Goal: Transaction & Acquisition: Book appointment/travel/reservation

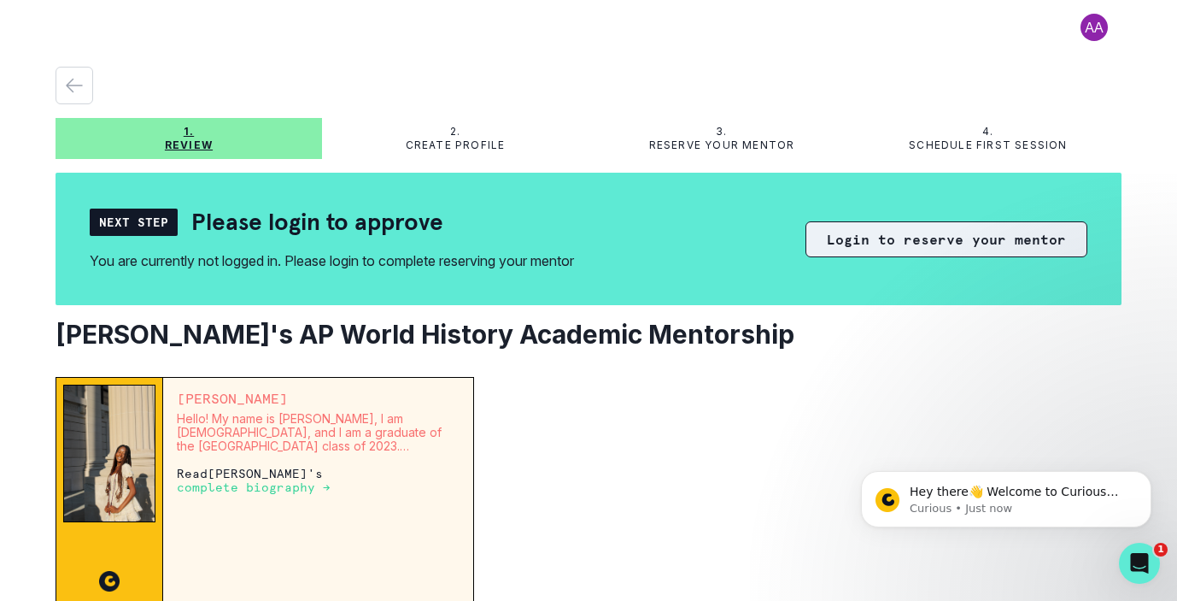
click at [863, 248] on button "Login to reserve your mentor" at bounding box center [947, 239] width 282 height 36
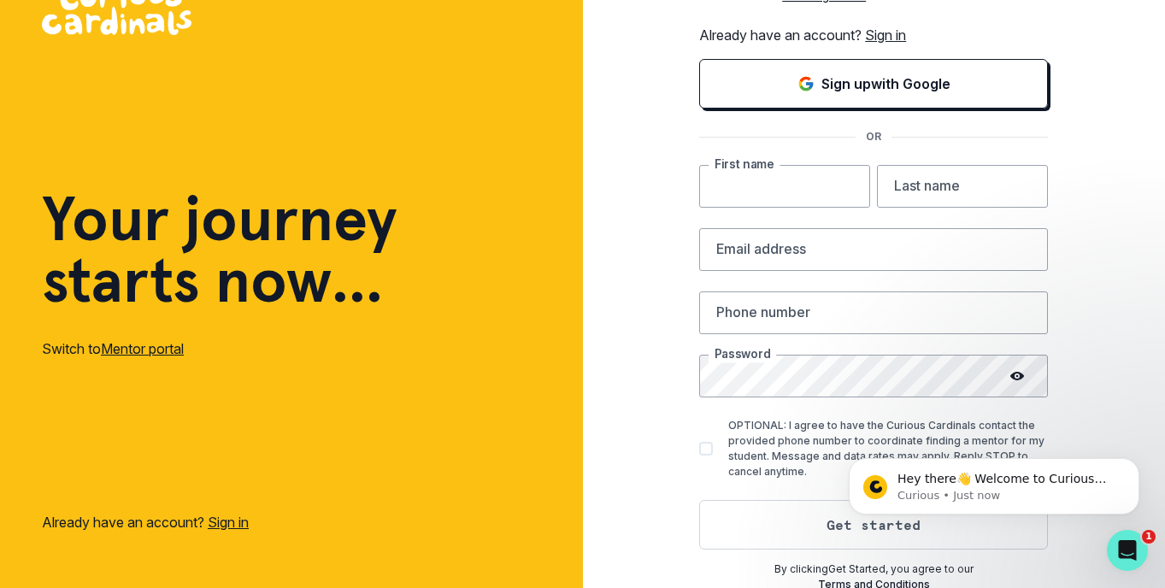
scroll to position [26, 0]
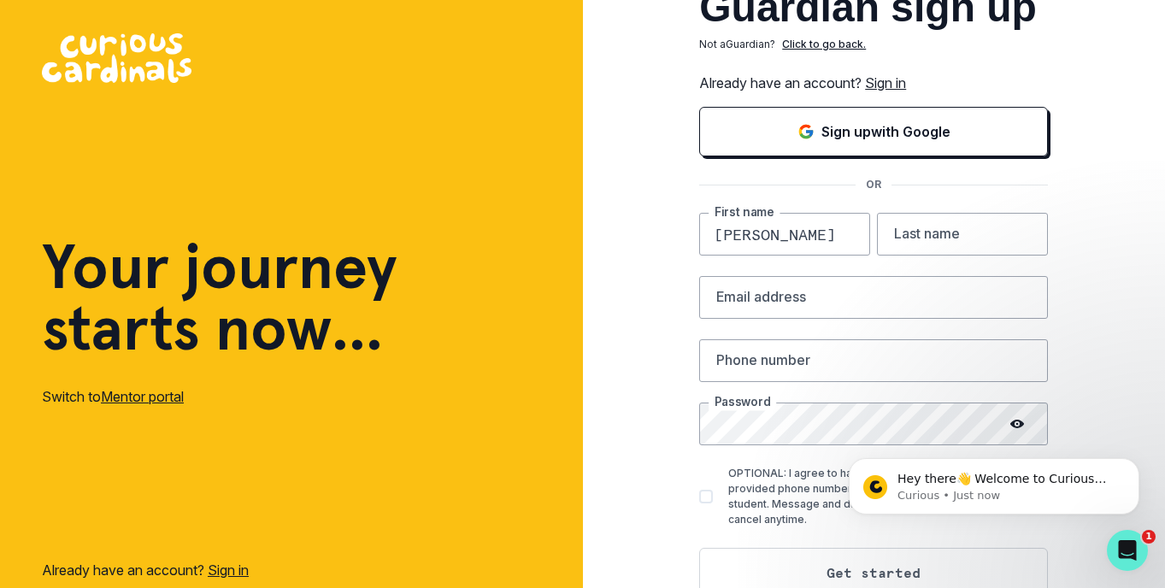
type input "[PERSON_NAME]"
type input "[EMAIL_ADDRESS][DOMAIN_NAME]"
type input "7866849030"
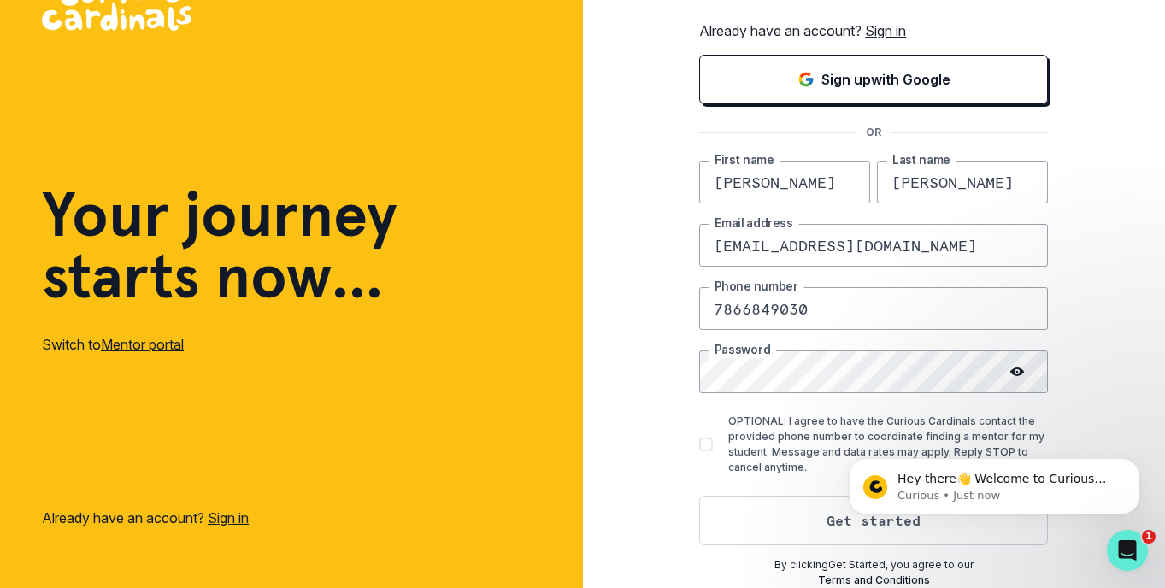
scroll to position [79, 0]
click at [713, 446] on span at bounding box center [706, 444] width 14 height 14
click at [699, 445] on input "OPTIONAL: I agree to have the Curious Cardinals contact the provided phone numb…" at bounding box center [698, 444] width 1 height 1
checkbox input "true"
click at [773, 519] on button "Get started" at bounding box center [873, 521] width 349 height 50
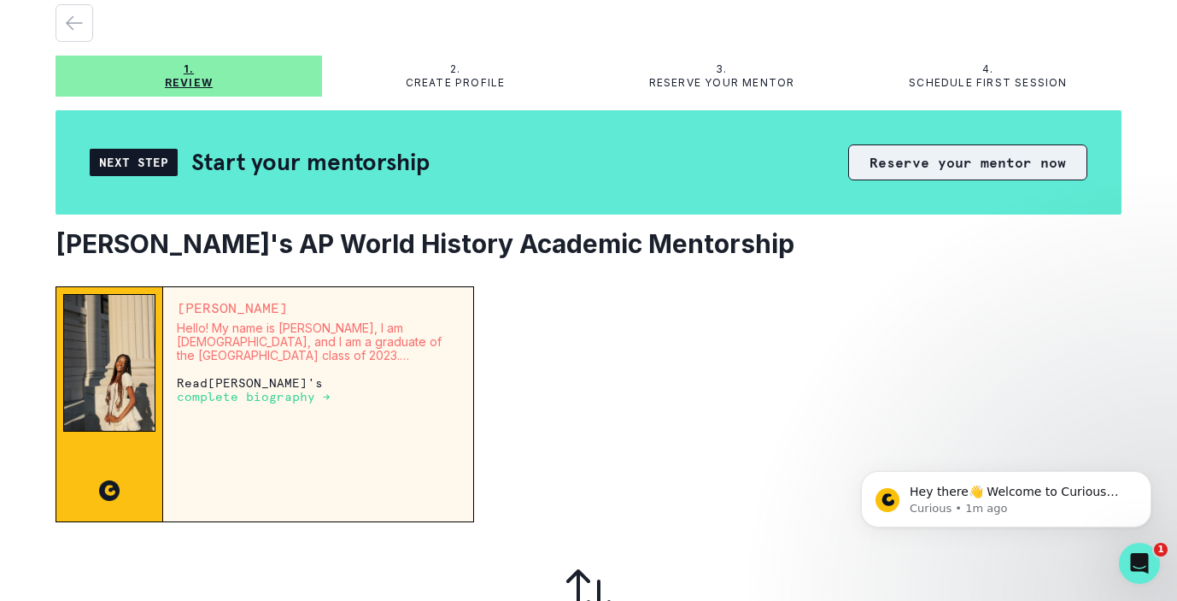
scroll to position [60, 0]
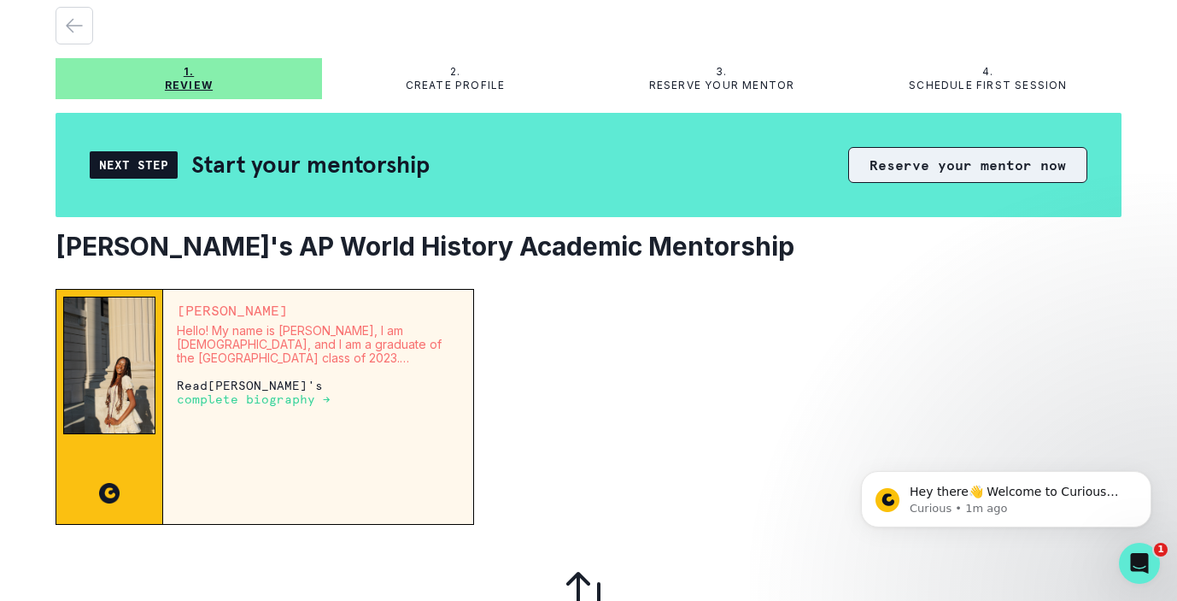
click at [1004, 165] on button "Reserve your mentor now" at bounding box center [967, 165] width 239 height 36
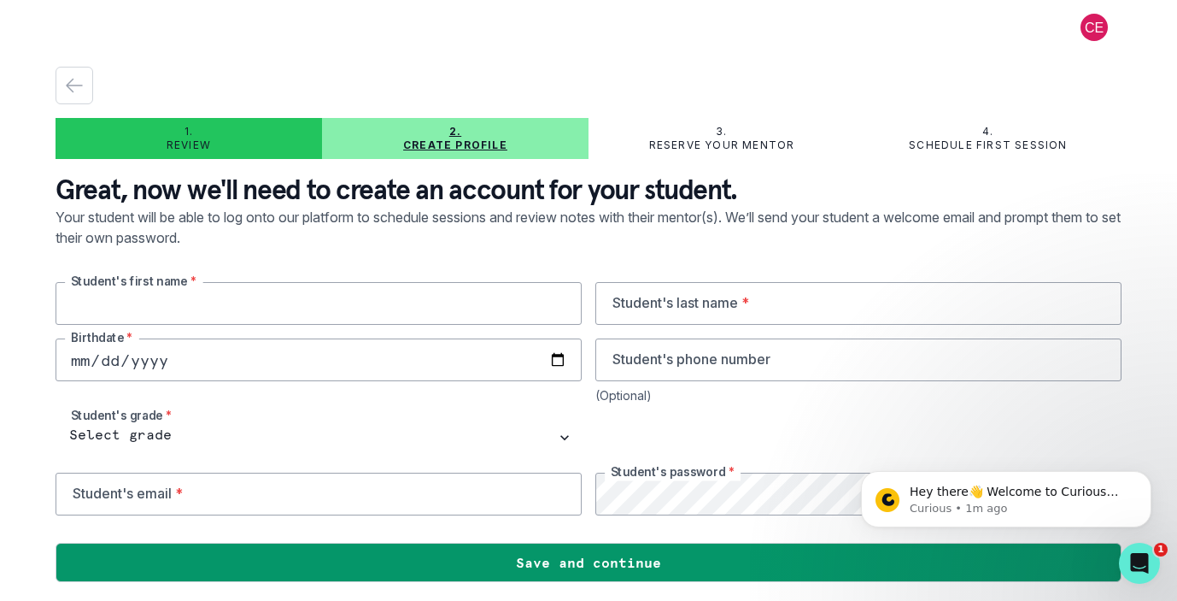
click at [363, 302] on input "text" at bounding box center [319, 303] width 526 height 43
type input "[PERSON_NAME]"
type input "7866849030"
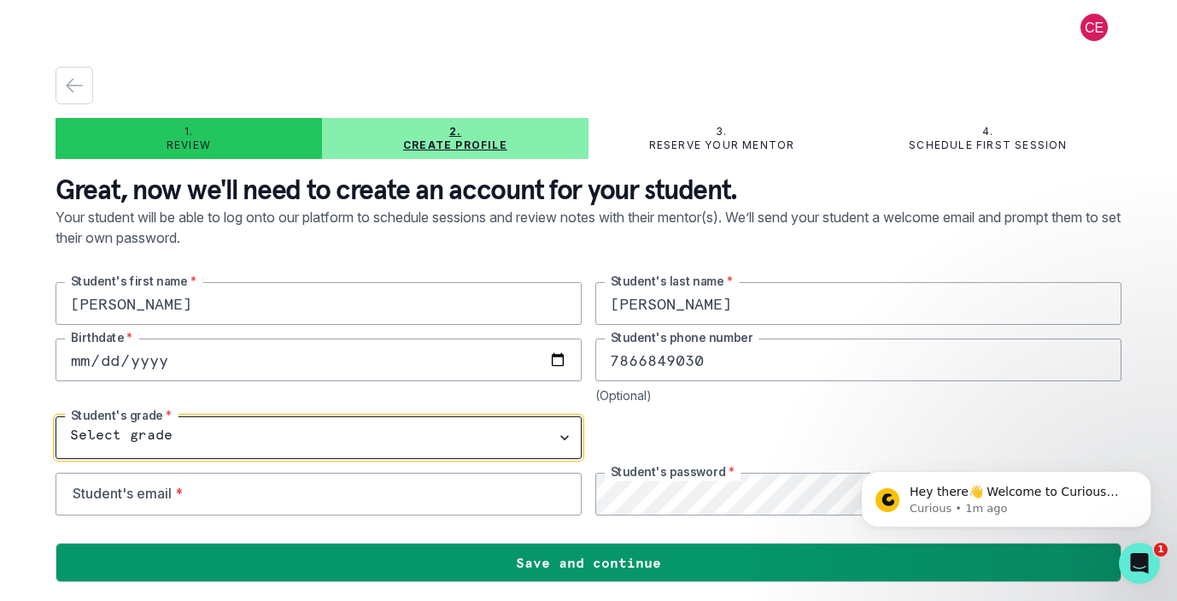
select select "9th Grade"
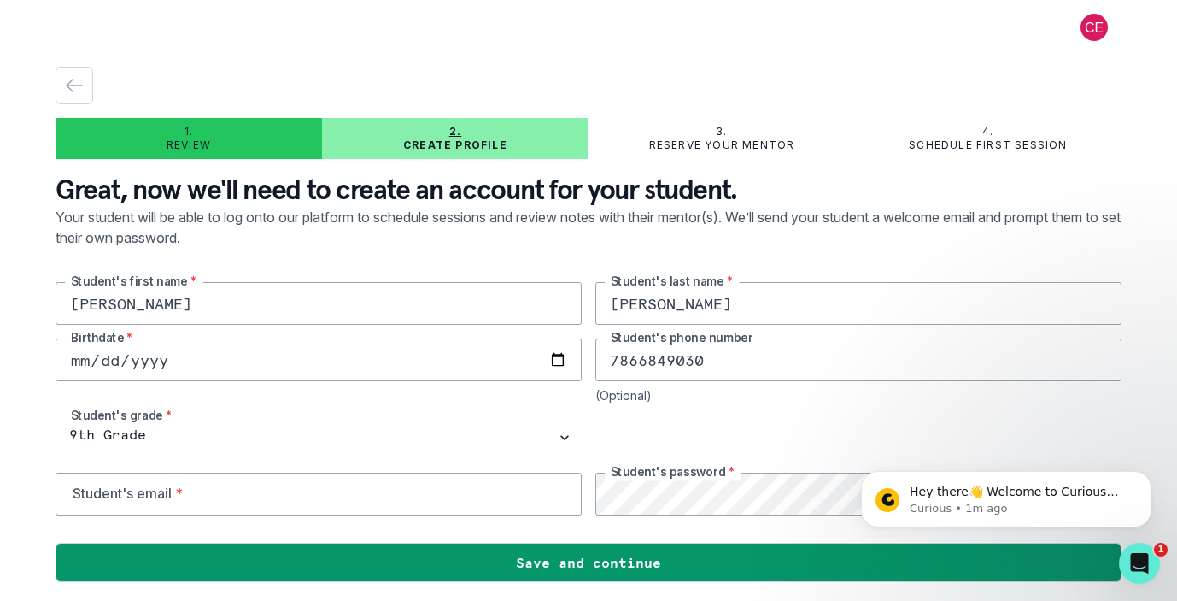
click at [795, 418] on div at bounding box center [859, 437] width 526 height 43
click at [319, 499] on input "email" at bounding box center [319, 493] width 526 height 43
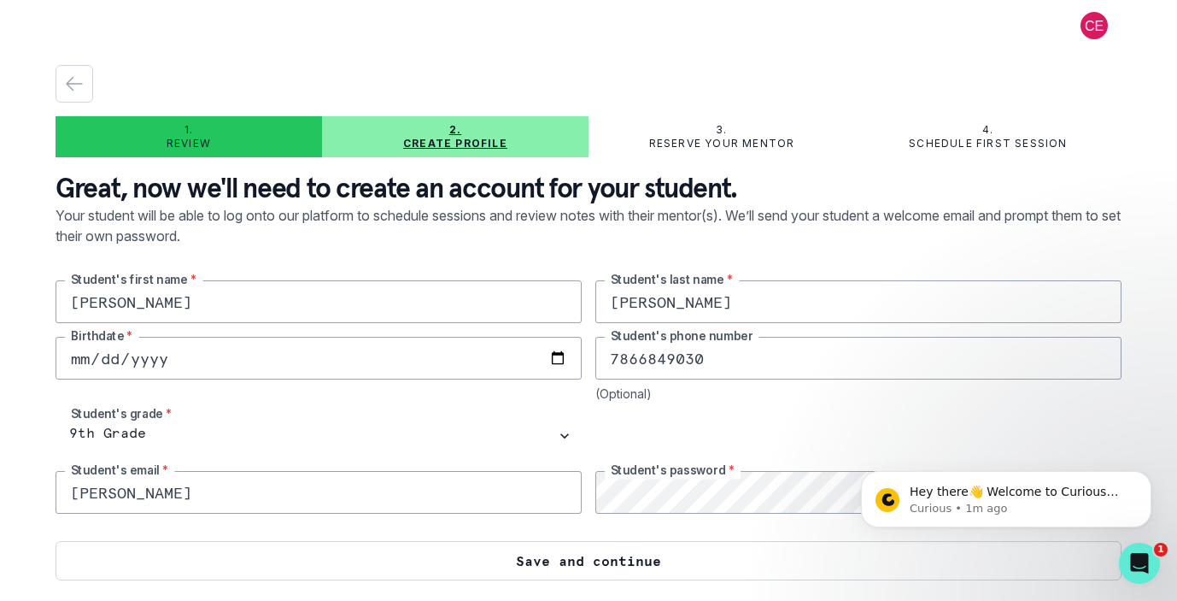
scroll to position [2, 0]
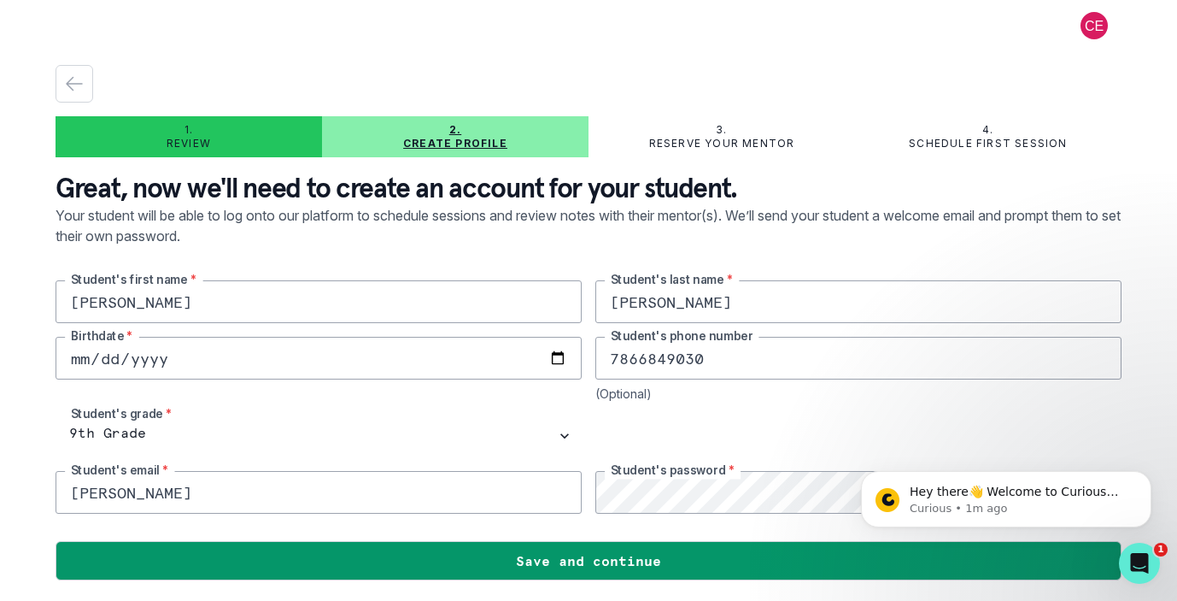
click at [395, 501] on input "[PERSON_NAME]" at bounding box center [319, 492] width 526 height 43
type input "o"
click at [125, 494] on input "[EMAIL_ADDRESS][DOMAIN_NAME]" at bounding box center [319, 492] width 526 height 43
drag, startPoint x: 129, startPoint y: 492, endPoint x: 67, endPoint y: 493, distance: 62.4
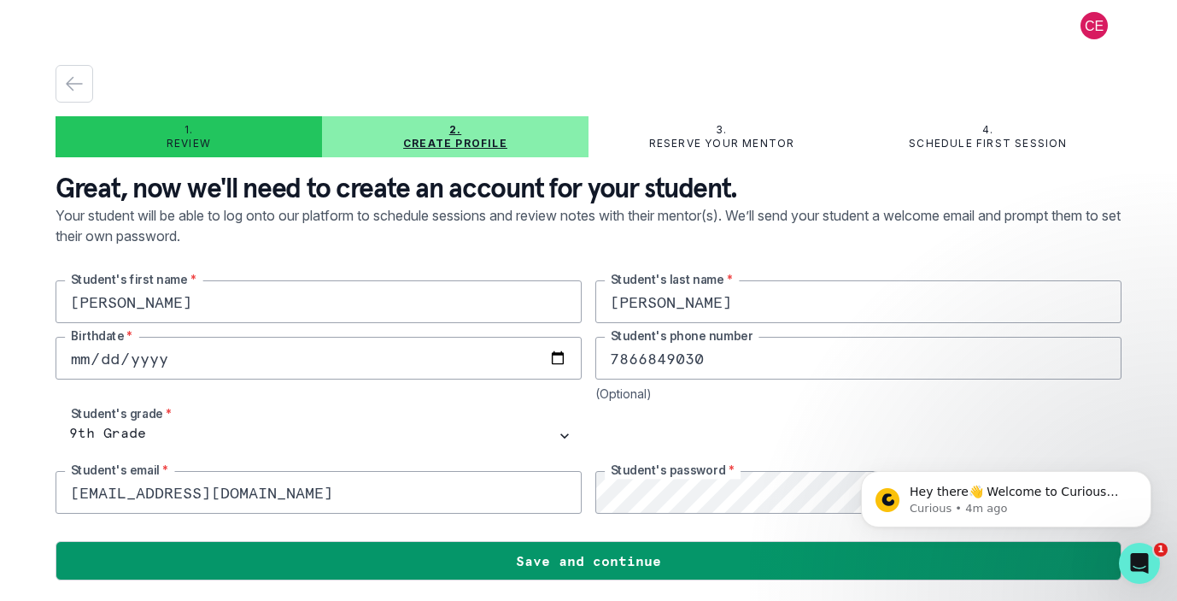
click at [67, 493] on input "[EMAIL_ADDRESS][DOMAIN_NAME]" at bounding box center [319, 492] width 526 height 43
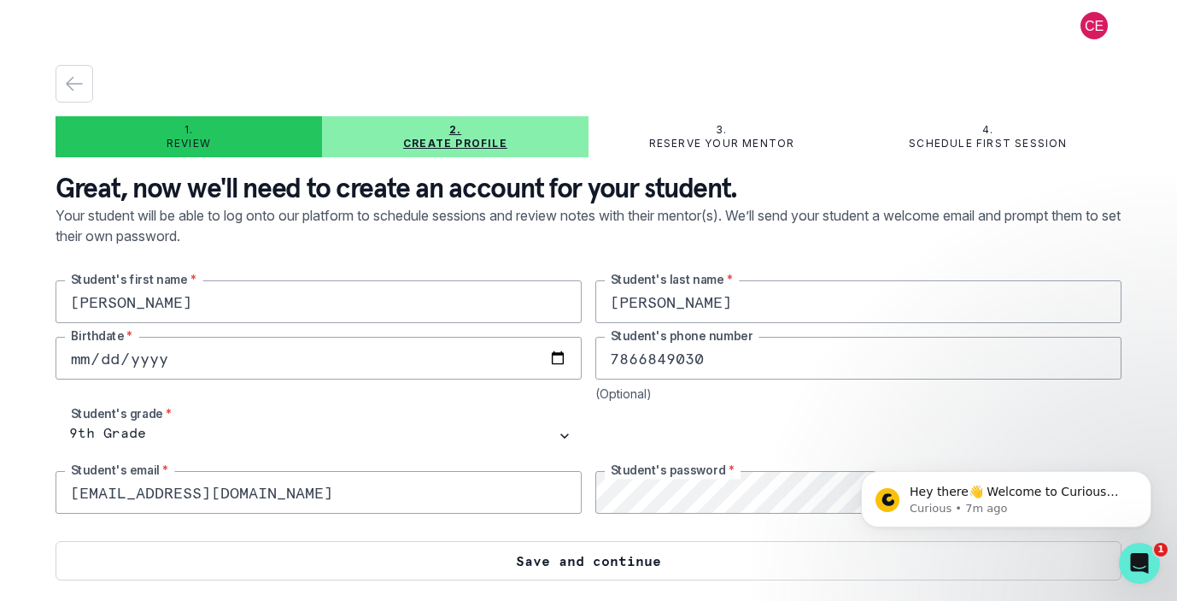
type input "[EMAIL_ADDRESS][DOMAIN_NAME]"
click at [633, 560] on button "Save and continue" at bounding box center [589, 560] width 1066 height 39
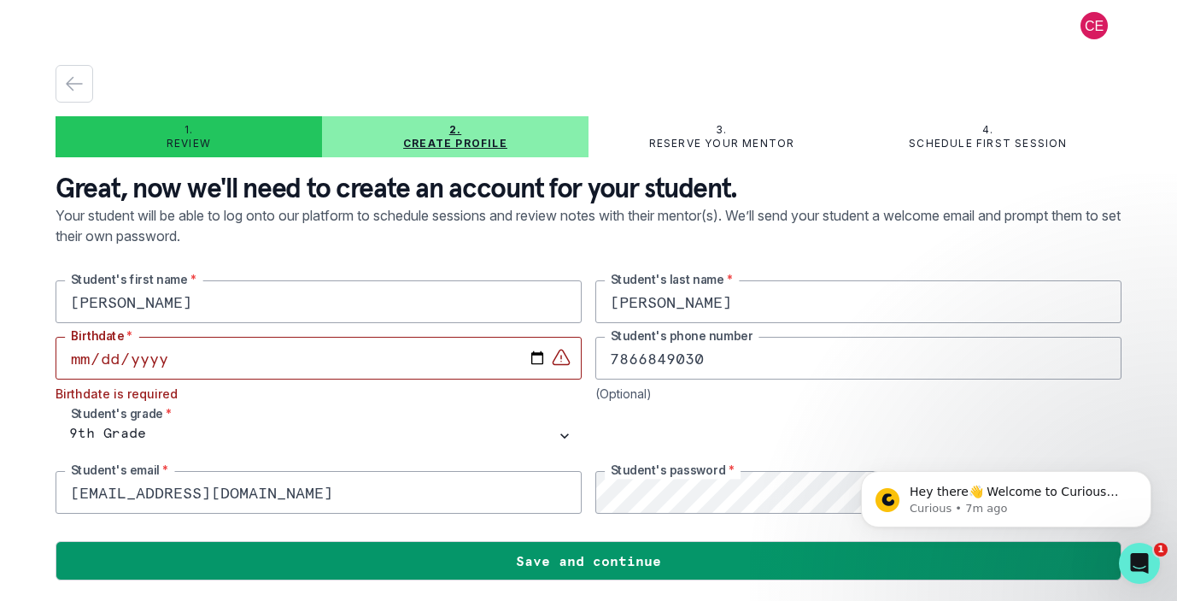
click at [101, 357] on input "date" at bounding box center [319, 358] width 526 height 43
click at [133, 359] on input "date" at bounding box center [319, 358] width 526 height 43
click at [167, 357] on input "date" at bounding box center [319, 358] width 526 height 43
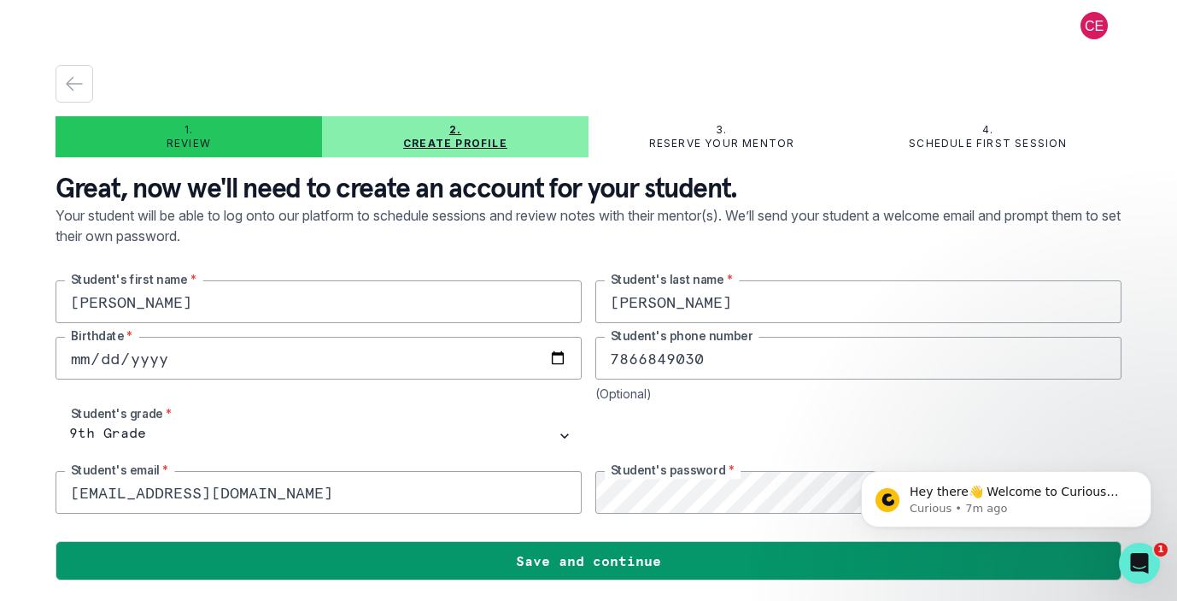
type input "[DATE]"
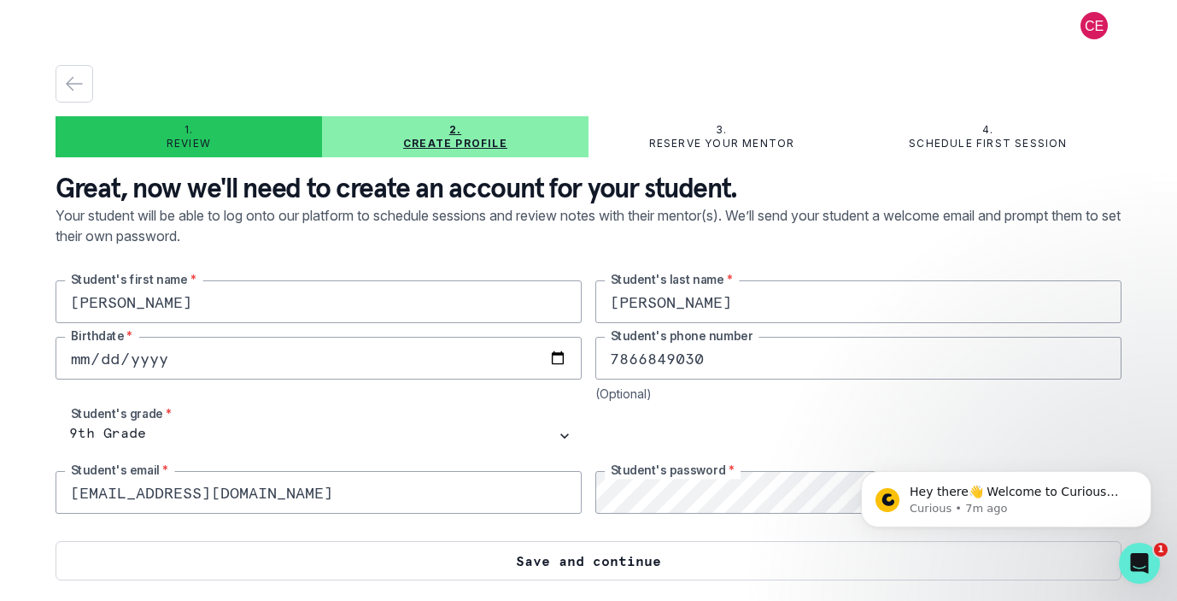
click at [550, 563] on button "Save and continue" at bounding box center [589, 560] width 1066 height 39
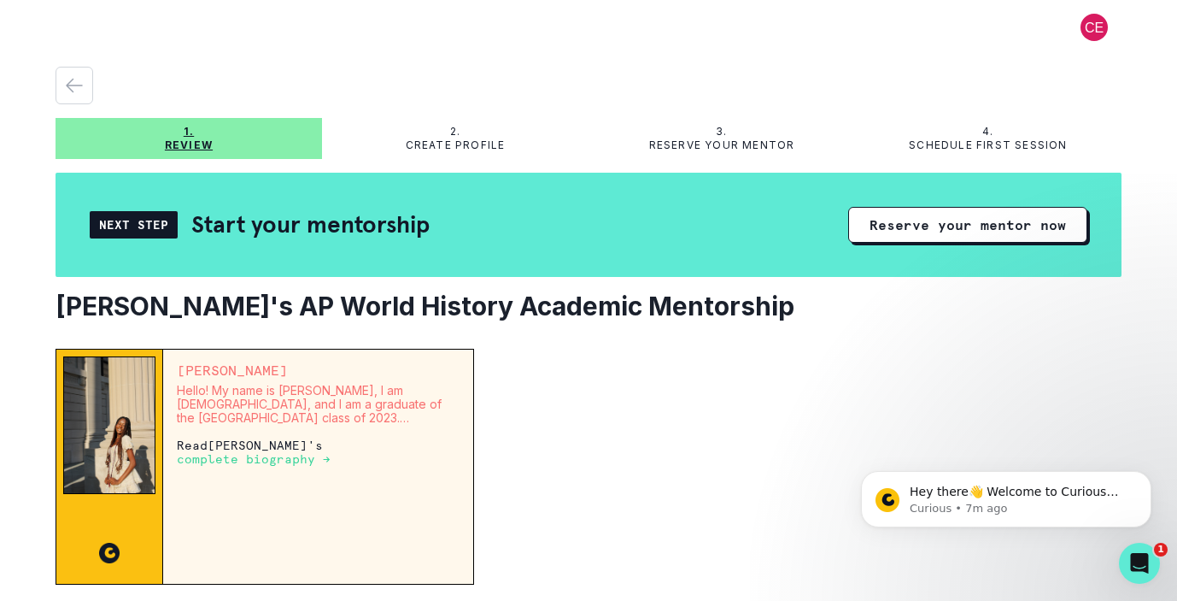
scroll to position [15, 0]
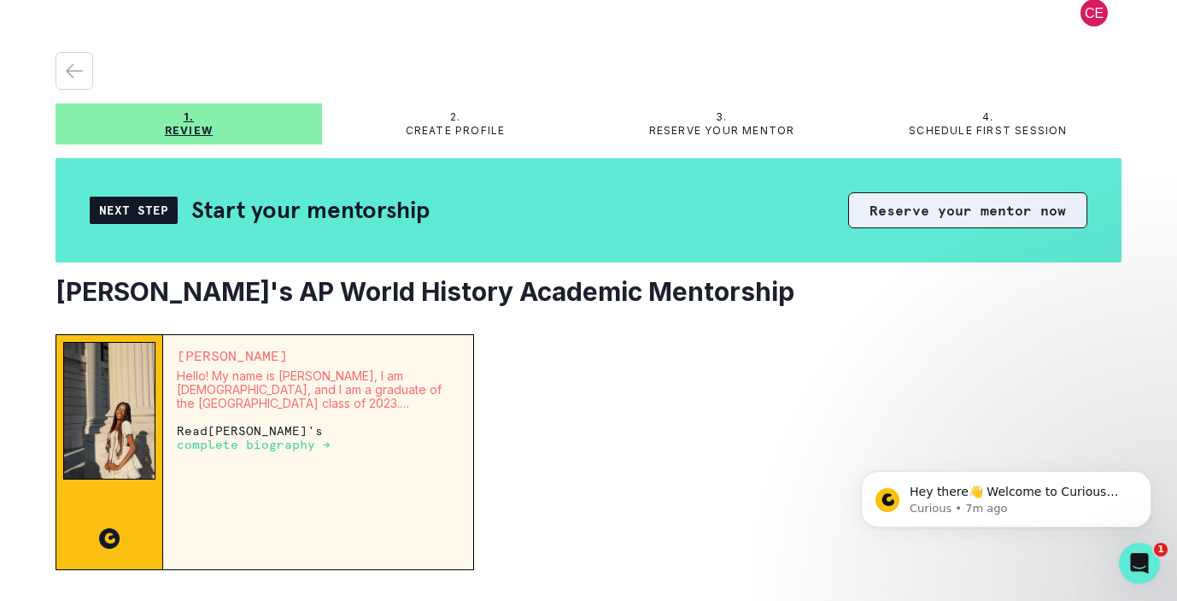
click at [860, 220] on button "Reserve your mentor now" at bounding box center [967, 210] width 239 height 36
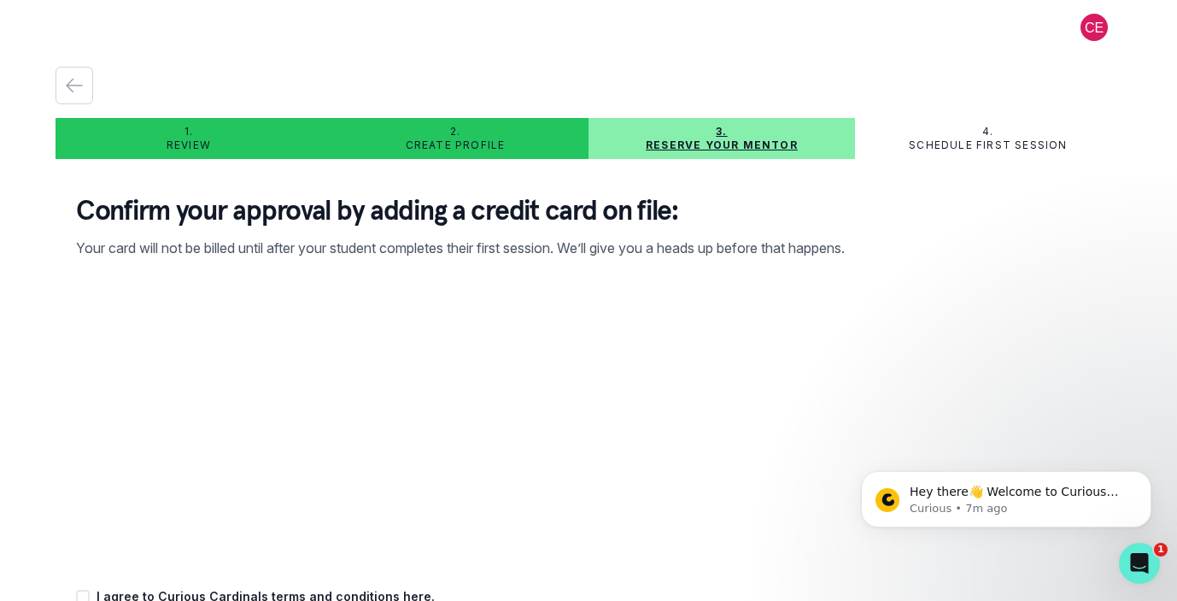
click at [461, 144] on p "Create profile" at bounding box center [456, 145] width 100 height 14
drag, startPoint x: 548, startPoint y: 271, endPoint x: 77, endPoint y: 86, distance: 505.7
click at [77, 86] on icon "button" at bounding box center [74, 85] width 21 height 21
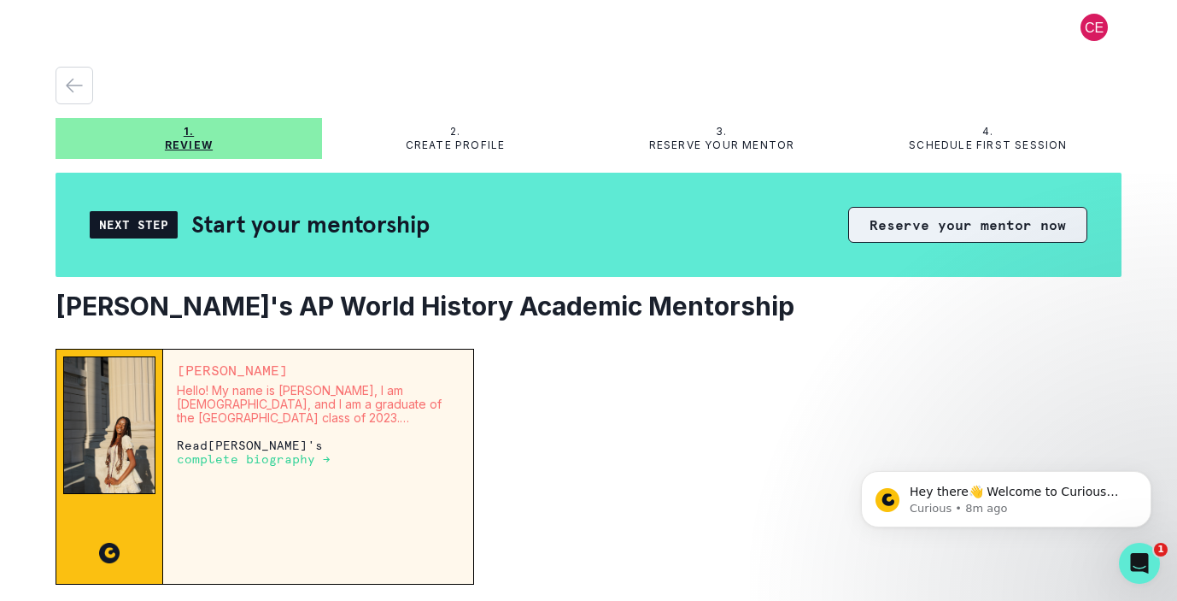
click at [930, 232] on button "Reserve your mentor now" at bounding box center [967, 225] width 239 height 36
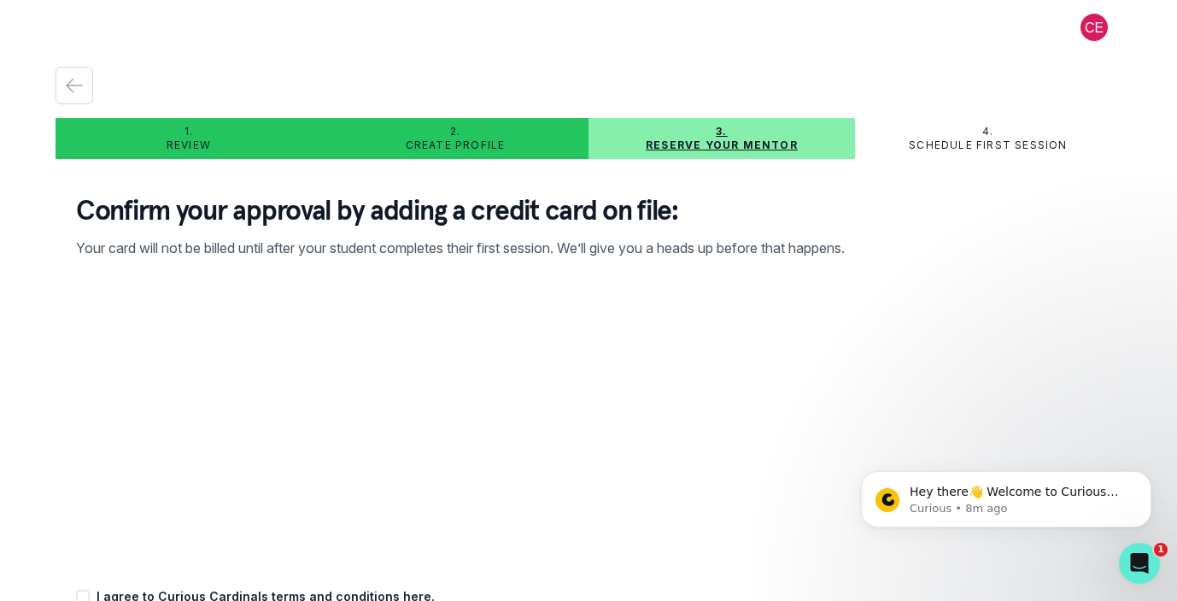
click at [455, 149] on p "Create profile" at bounding box center [456, 145] width 100 height 14
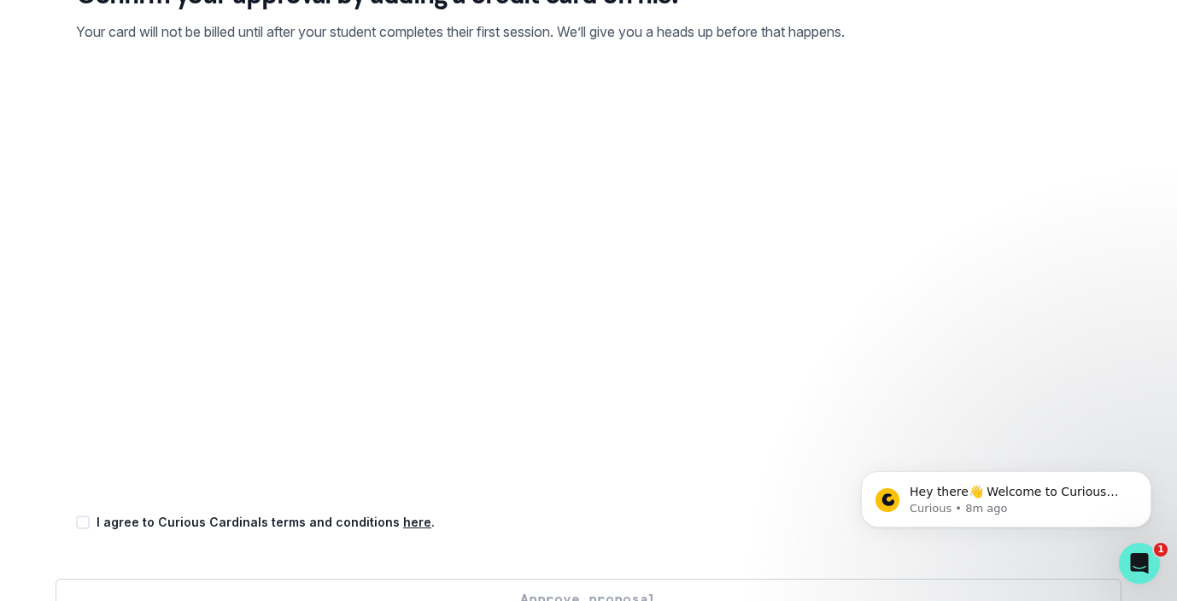
scroll to position [224, 0]
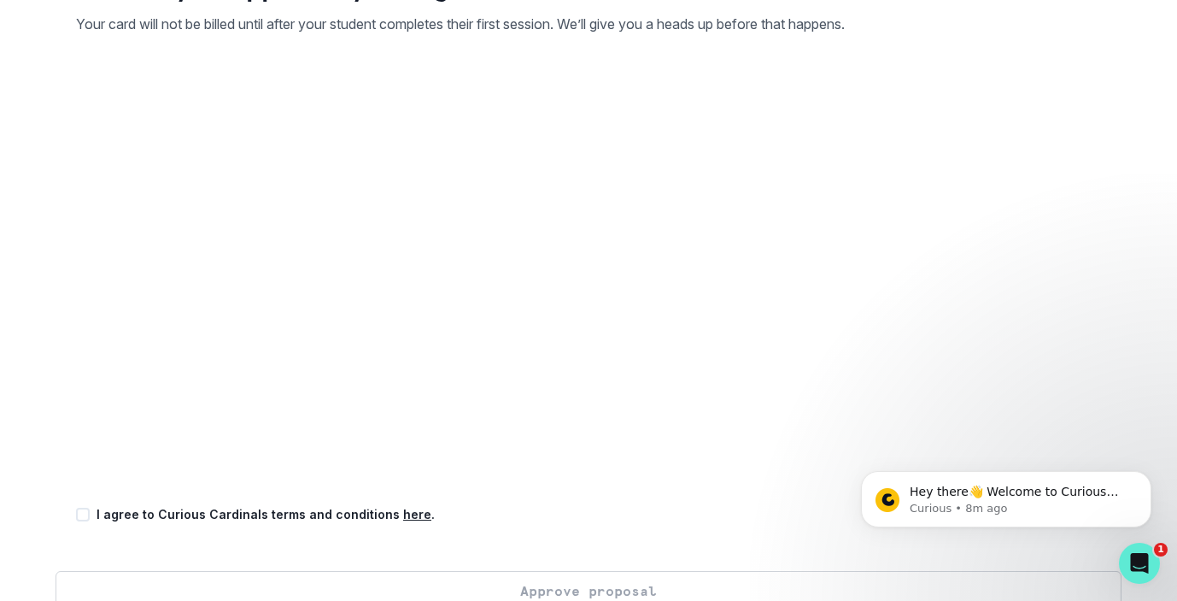
click at [82, 515] on span at bounding box center [83, 515] width 14 height 14
click at [76, 514] on input "checkbox" at bounding box center [75, 513] width 1 height 1
checkbox input "true"
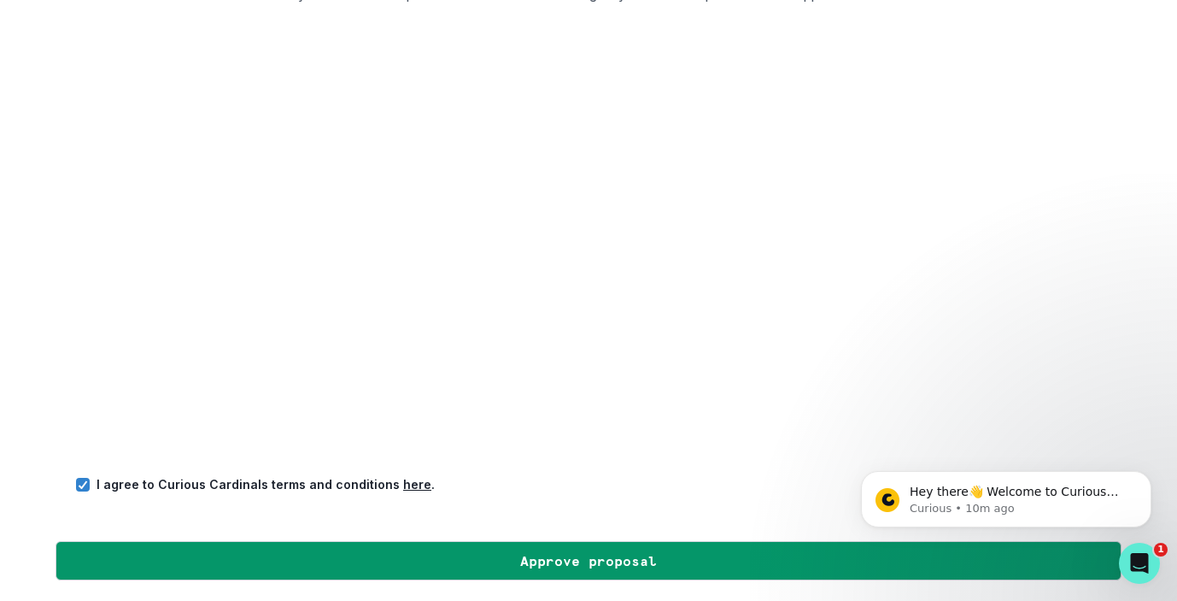
scroll to position [254, 0]
click at [510, 484] on div "I agree to Curious Cardinals terms and conditions here ." at bounding box center [588, 484] width 1025 height 18
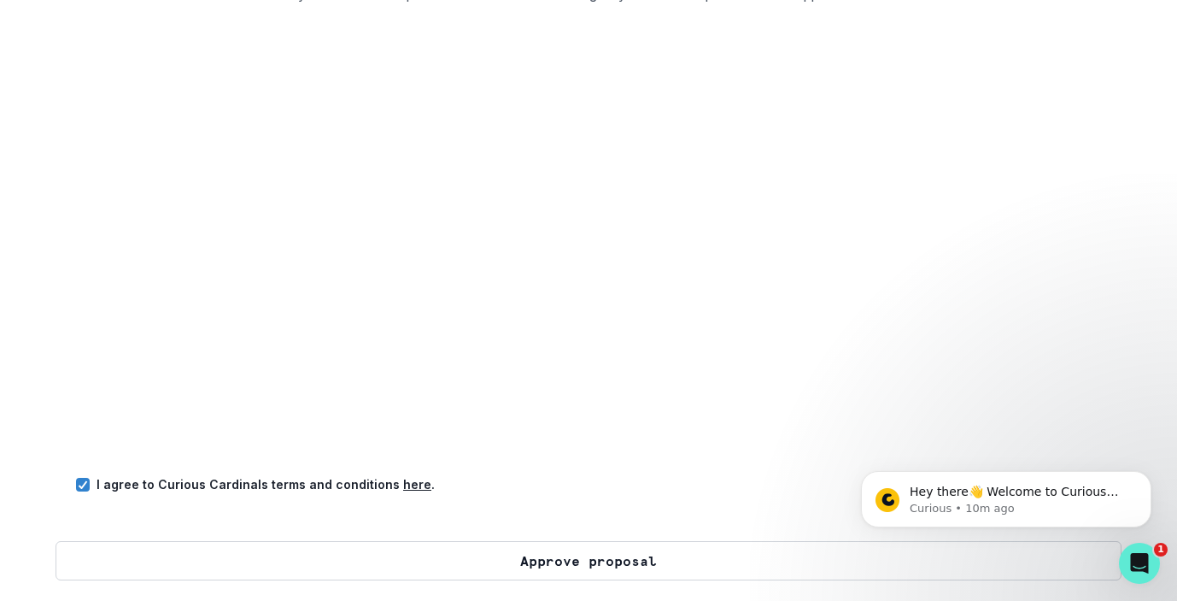
click at [509, 565] on button "Approve proposal" at bounding box center [589, 560] width 1066 height 39
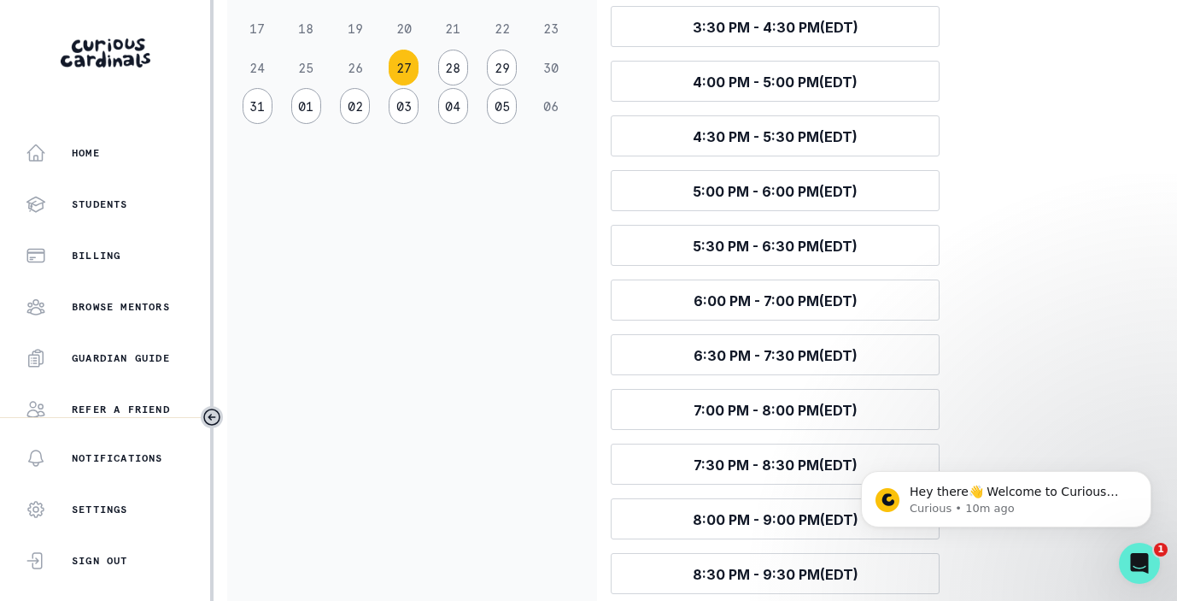
scroll to position [590, 0]
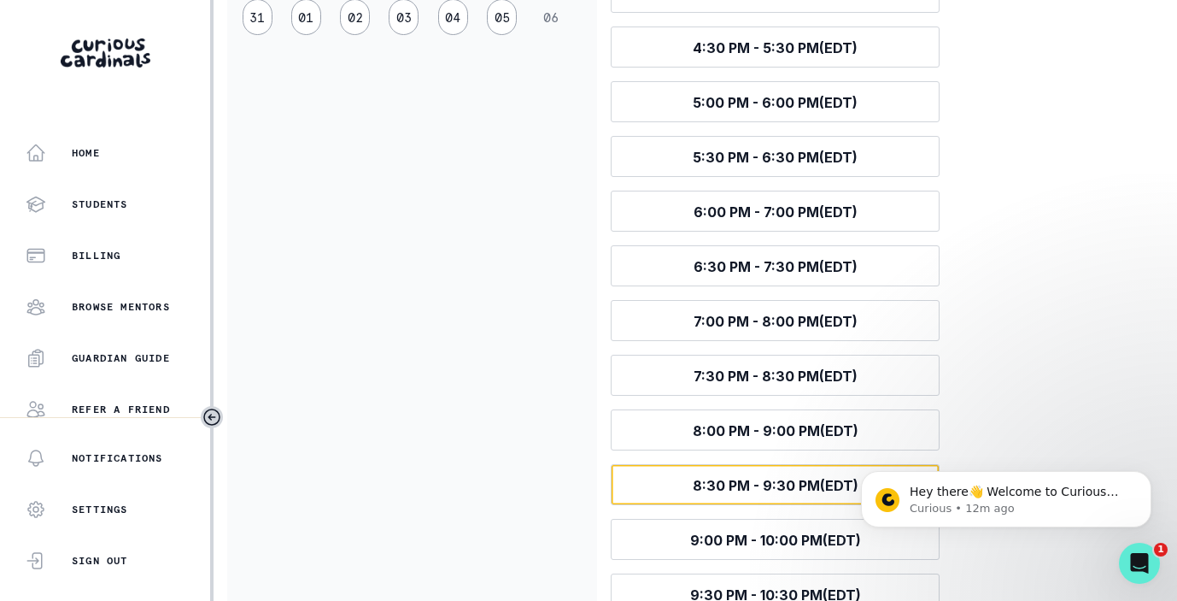
click at [700, 486] on span "8:30 PM - 9:30 PM (EDT)" at bounding box center [776, 485] width 166 height 17
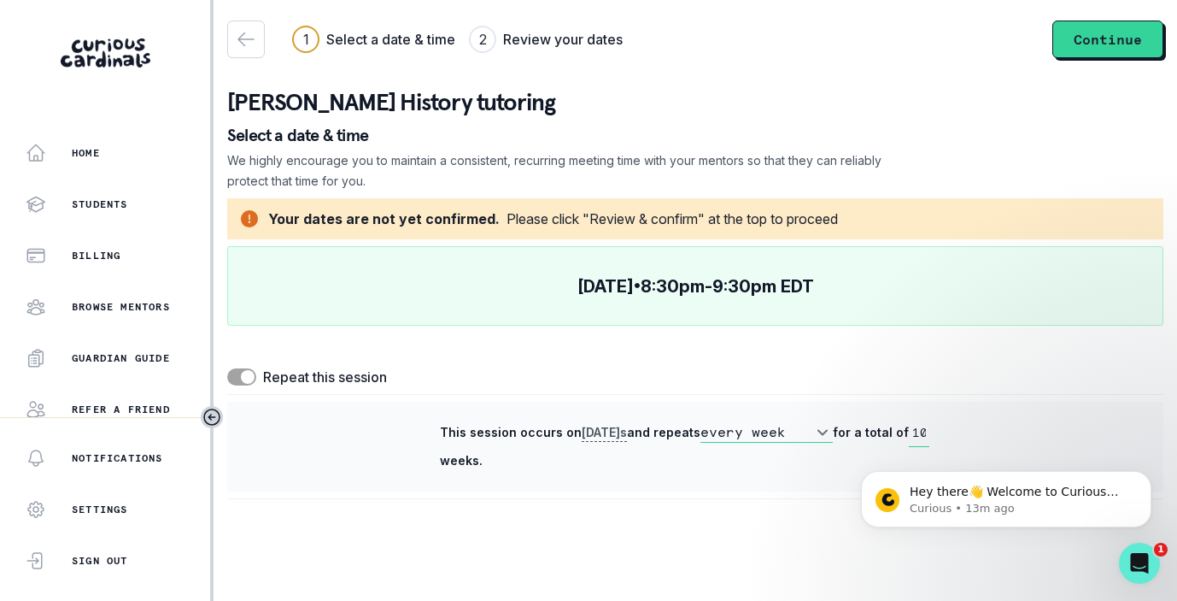
scroll to position [0, 0]
click at [1087, 37] on button "Continue" at bounding box center [1108, 40] width 111 height 38
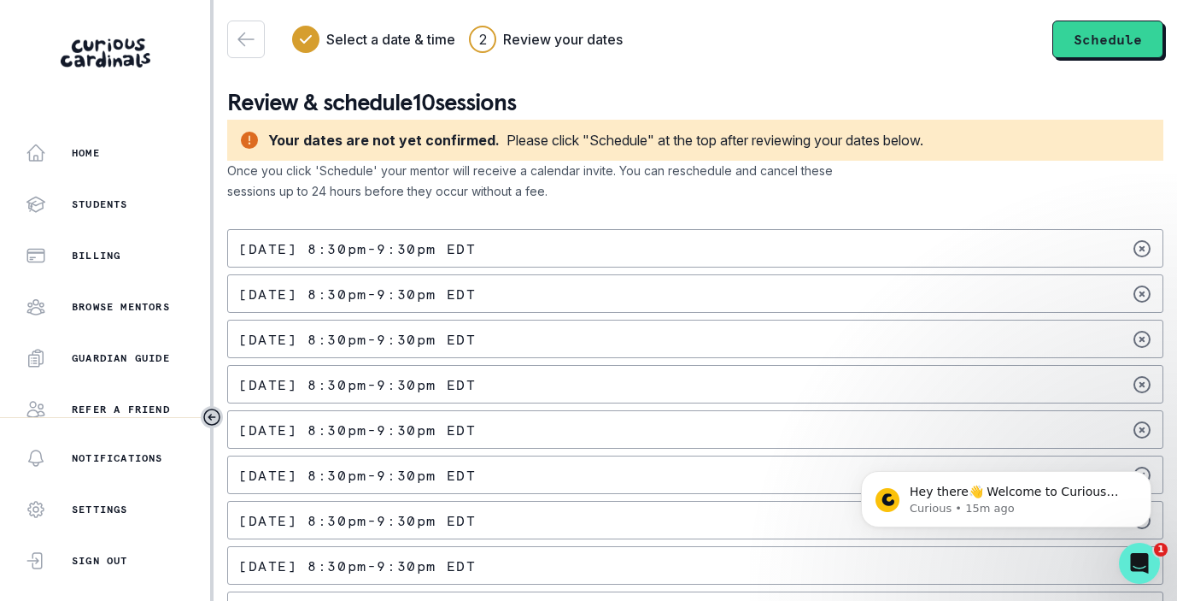
click at [246, 44] on icon "button" at bounding box center [246, 39] width 21 height 21
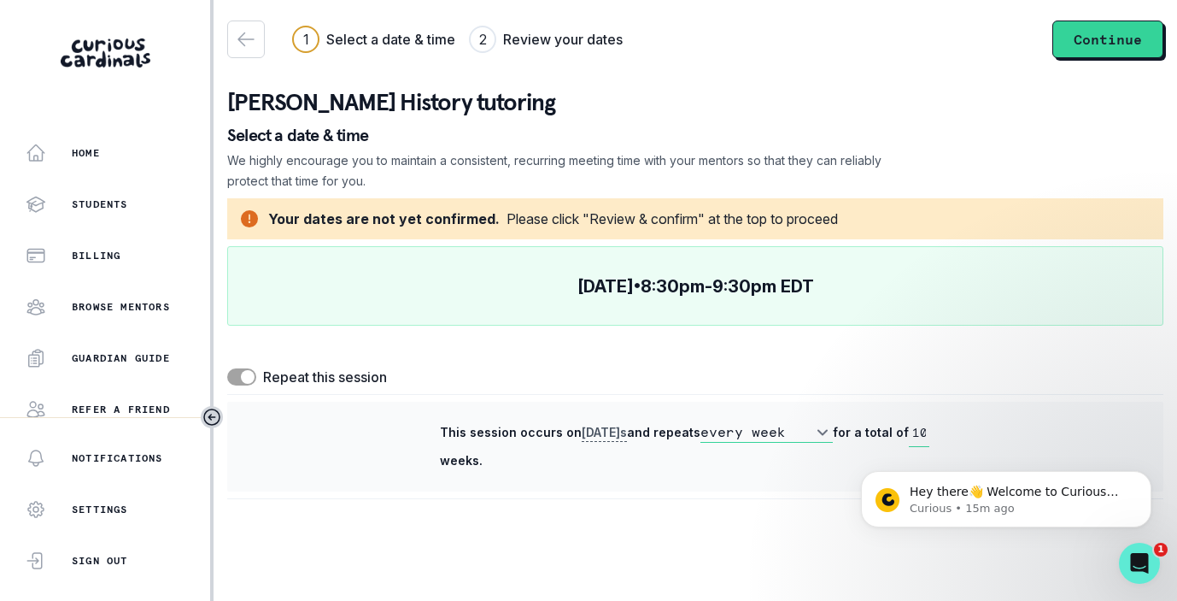
click at [238, 375] on span at bounding box center [241, 376] width 29 height 17
click at [227, 368] on input "checkbox" at bounding box center [226, 367] width 1 height 1
checkbox input "false"
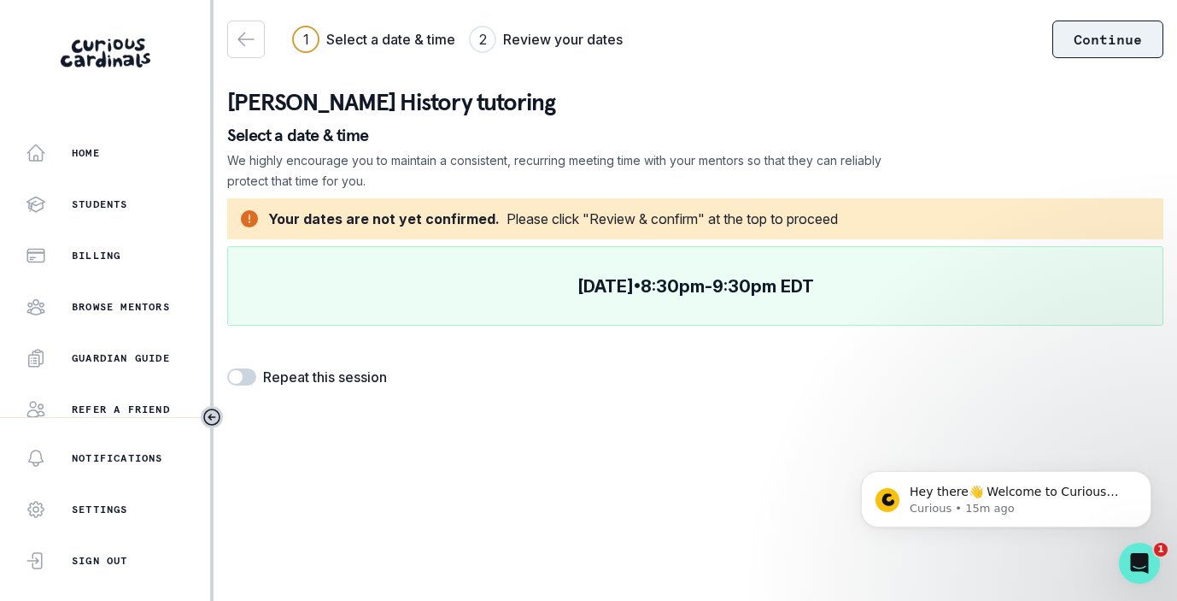
click at [1080, 44] on button "Continue" at bounding box center [1108, 40] width 111 height 38
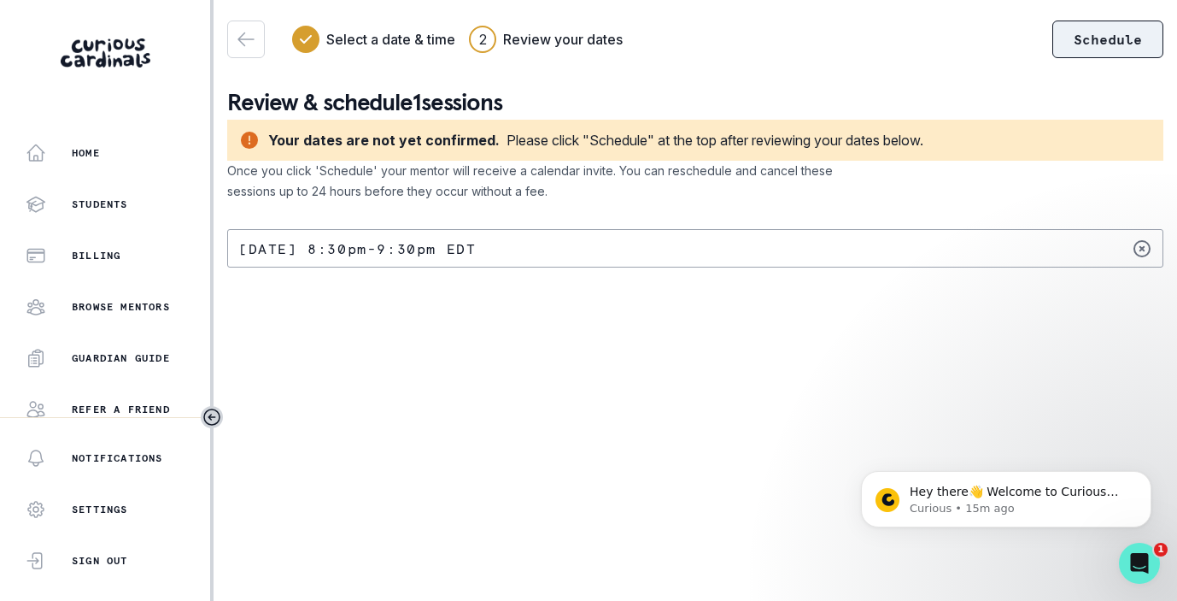
click at [1080, 44] on button "Schedule" at bounding box center [1108, 40] width 111 height 38
